Goal: Information Seeking & Learning: Learn about a topic

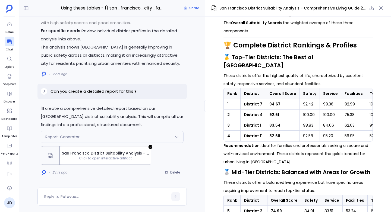
scroll to position [388, 0]
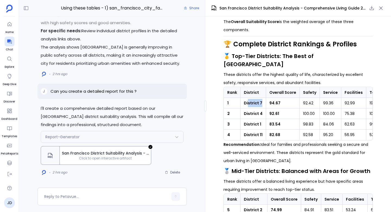
drag, startPoint x: 248, startPoint y: 90, endPoint x: 267, endPoint y: 90, distance: 19.8
click at [268, 98] on tr "1 District 7 94.67 92.42 99.36 92.99 194 High Safety, High Service Quality, Exc…" at bounding box center [365, 103] width 283 height 11
click at [248, 98] on td "District 7" at bounding box center [254, 103] width 26 height 11
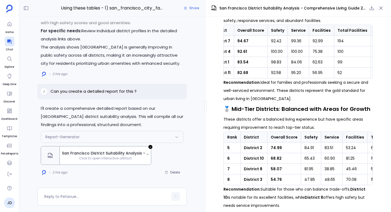
scroll to position [452, 0]
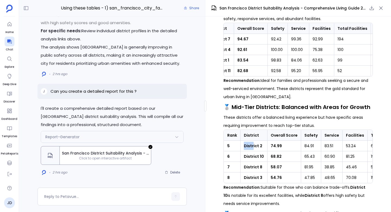
drag, startPoint x: 244, startPoint y: 133, endPoint x: 259, endPoint y: 133, distance: 14.4
click at [259, 143] on strong "District 2" at bounding box center [253, 145] width 18 height 5
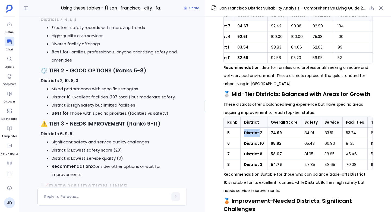
scroll to position [-255, 0]
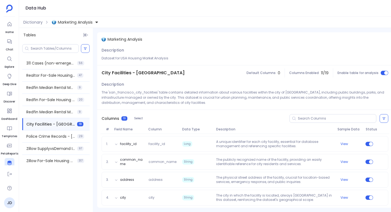
scroll to position [152, 0]
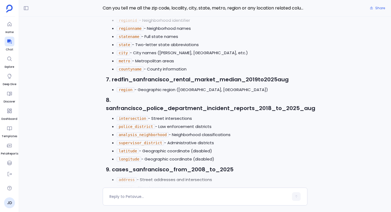
scroll to position [-153, 0]
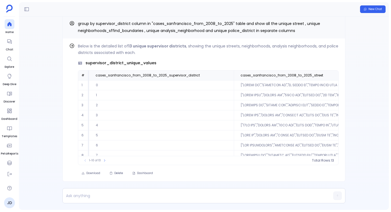
scroll to position [26, 0]
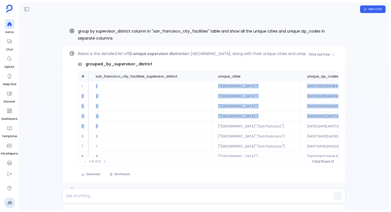
drag, startPoint x: 92, startPoint y: 85, endPoint x: 113, endPoint y: 130, distance: 49.7
click at [113, 130] on tbody "1 1 ["San Francisco"] [94117,94121,94118,94122] 2 2 ["San Francisco"] [94123,94…" at bounding box center [246, 132] width 337 height 101
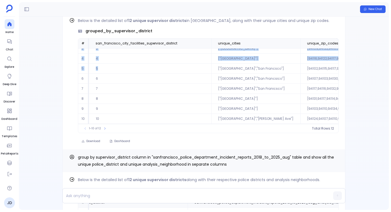
scroll to position [-296, 0]
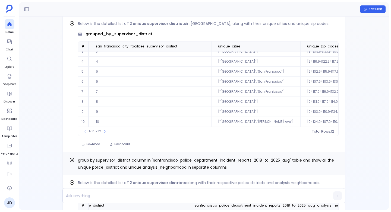
click at [59, 109] on div "Find out how Below is the detailed list of 13 unique supervisor districts , sho…" at bounding box center [204, 114] width 370 height 194
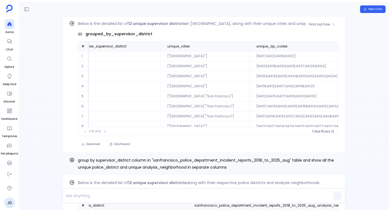
scroll to position [0, 0]
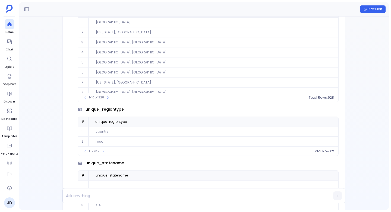
scroll to position [-421, 0]
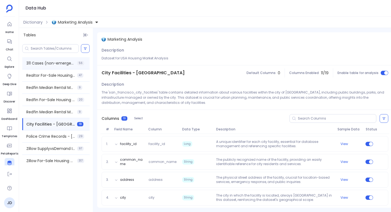
scroll to position [152, 0]
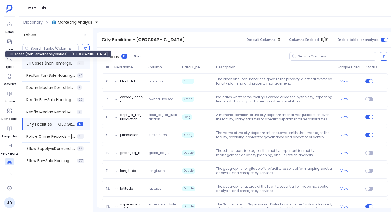
click at [52, 62] on span "311 Cases (non-emergency issues) - [GEOGRAPHIC_DATA]" at bounding box center [50, 63] width 49 height 5
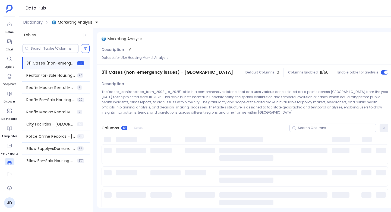
scroll to position [0, 0]
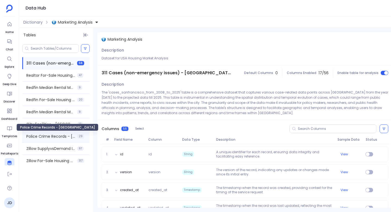
click at [49, 138] on span "Police Crime Records - [GEOGRAPHIC_DATA]" at bounding box center [50, 136] width 49 height 5
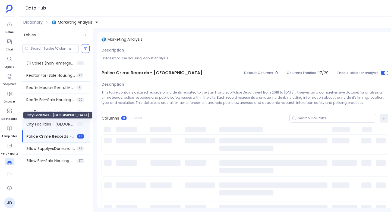
click at [33, 124] on span "City Facilities - [GEOGRAPHIC_DATA]" at bounding box center [50, 124] width 49 height 5
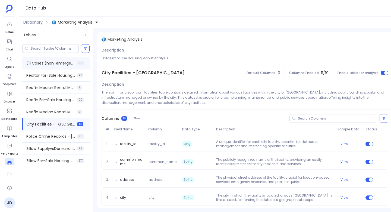
click at [39, 60] on div "311 Cases (non-emergency issues) - [GEOGRAPHIC_DATA] 56" at bounding box center [55, 63] width 67 height 12
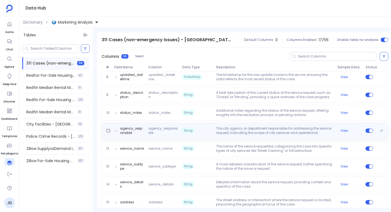
scroll to position [205, 0]
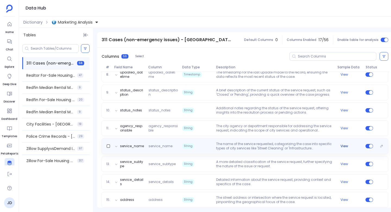
click at [344, 146] on button "View" at bounding box center [345, 146] width 8 height 4
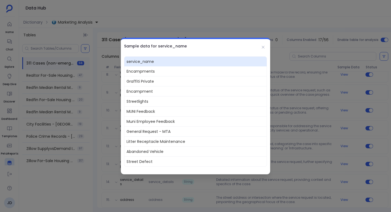
click at [312, 147] on div at bounding box center [195, 106] width 391 height 212
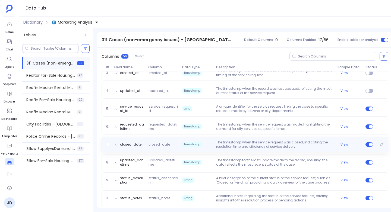
scroll to position [120, 0]
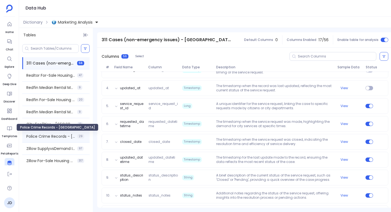
click at [45, 137] on span "Police Crime Records - [GEOGRAPHIC_DATA]" at bounding box center [50, 136] width 49 height 5
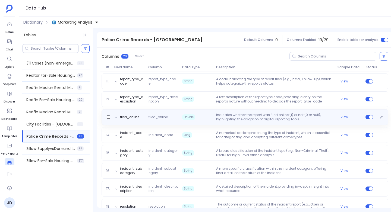
scroll to position [242, 0]
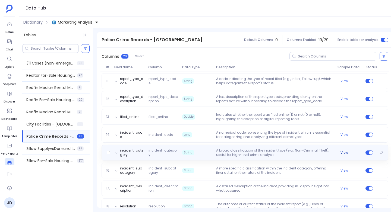
click at [345, 152] on button "View" at bounding box center [345, 153] width 8 height 4
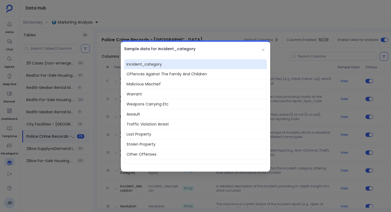
click at [306, 145] on div at bounding box center [195, 106] width 391 height 212
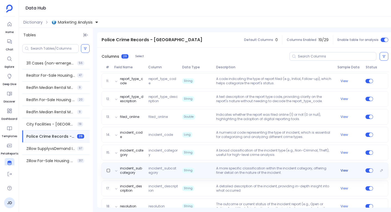
click at [342, 170] on button "View" at bounding box center [345, 171] width 8 height 4
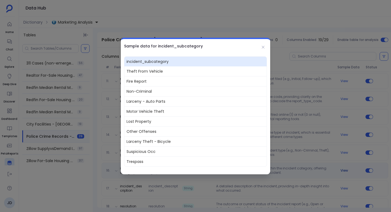
click at [342, 170] on div at bounding box center [195, 106] width 391 height 212
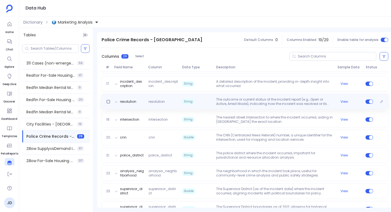
scroll to position [375, 0]
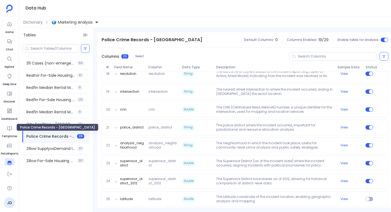
click at [33, 123] on div "Police Crime Records - [GEOGRAPHIC_DATA]" at bounding box center [57, 128] width 84 height 10
click at [39, 129] on div "City Facilities - [GEOGRAPHIC_DATA] 19" at bounding box center [55, 124] width 67 height 12
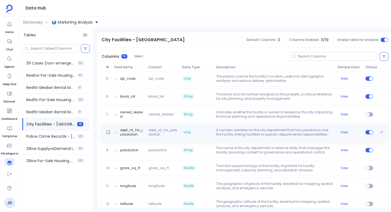
scroll to position [145, 0]
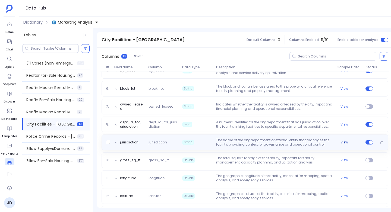
click at [344, 144] on button "View" at bounding box center [345, 142] width 8 height 4
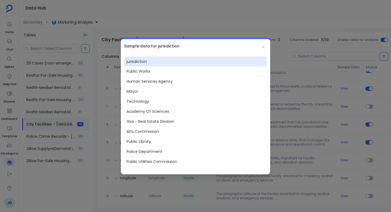
click at [263, 43] on div "Sample data for jurisdiction" at bounding box center [195, 46] width 149 height 14
click at [263, 46] on icon at bounding box center [263, 47] width 4 height 4
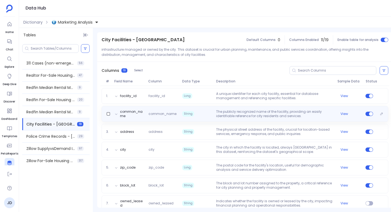
scroll to position [48, 0]
click at [343, 114] on button "View" at bounding box center [345, 114] width 8 height 4
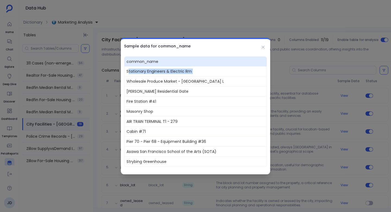
drag, startPoint x: 129, startPoint y: 73, endPoint x: 204, endPoint y: 77, distance: 75.1
click at [204, 77] on div "common_name Stationary Engineers & Electric Rm Wholesale Produce Market - [GEOG…" at bounding box center [195, 112] width 143 height 111
click at [144, 104] on span "Fire Station #41" at bounding box center [195, 101] width 142 height 10
click at [264, 47] on icon at bounding box center [263, 47] width 4 height 4
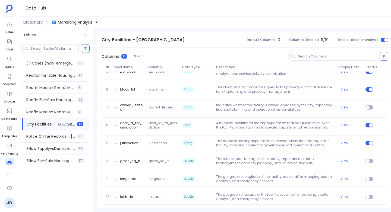
scroll to position [145, 0]
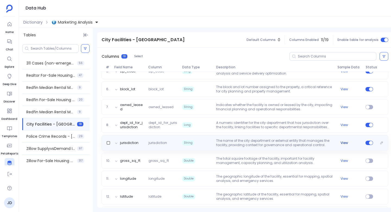
click at [345, 144] on button "View" at bounding box center [345, 143] width 8 height 4
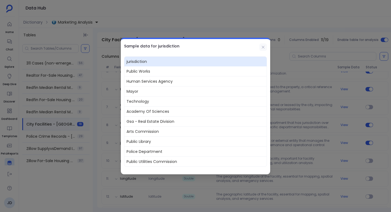
click at [261, 47] on icon at bounding box center [263, 47] width 4 height 4
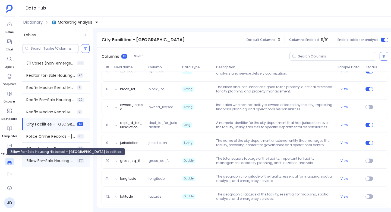
click at [44, 161] on span "Zillow For-Sale Housing Historical - [GEOGRAPHIC_DATA] Localities" at bounding box center [50, 160] width 49 height 5
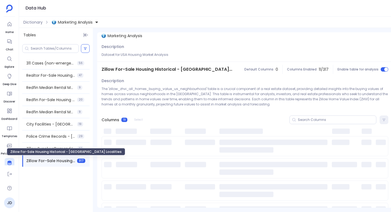
scroll to position [0, 0]
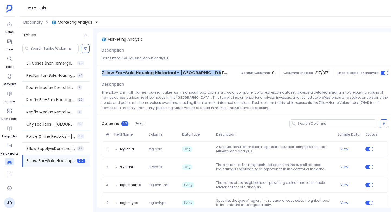
drag, startPoint x: 101, startPoint y: 73, endPoint x: 214, endPoint y: 73, distance: 112.5
click at [214, 73] on div "Zillow For-Sale Housing Historical - [GEOGRAPHIC_DATA] Localities" at bounding box center [165, 72] width 136 height 15
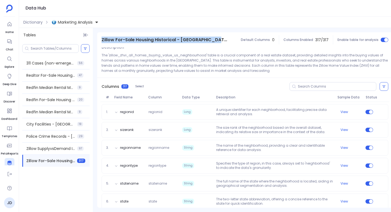
scroll to position [37, 0]
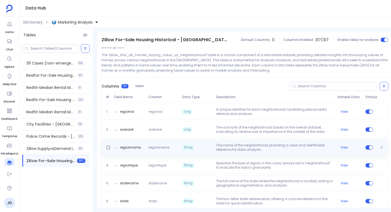
click at [148, 150] on span "regionname" at bounding box center [163, 148] width 34 height 4
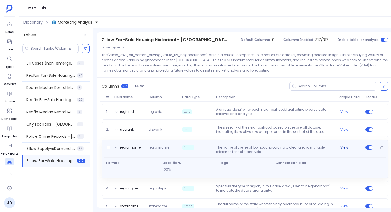
click at [344, 147] on button "View" at bounding box center [345, 148] width 8 height 4
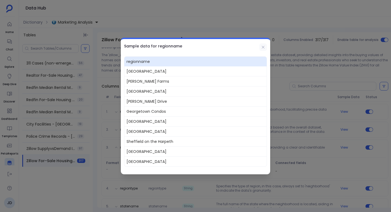
click at [261, 46] on icon at bounding box center [263, 47] width 4 height 4
